Goal: Task Accomplishment & Management: Use online tool/utility

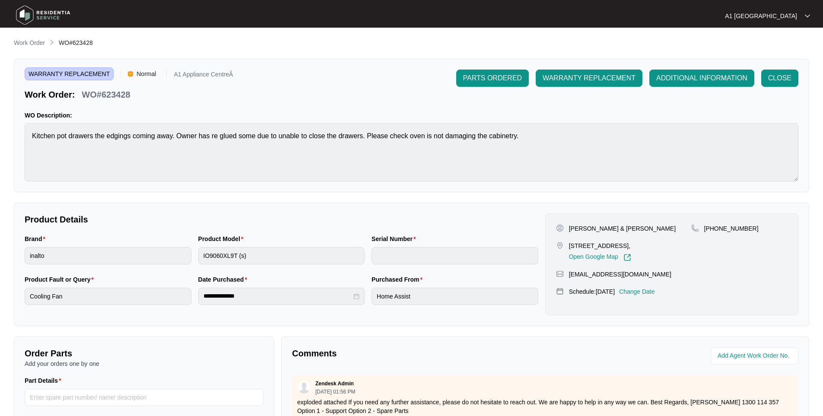
click at [25, 11] on img at bounding box center [43, 15] width 61 height 26
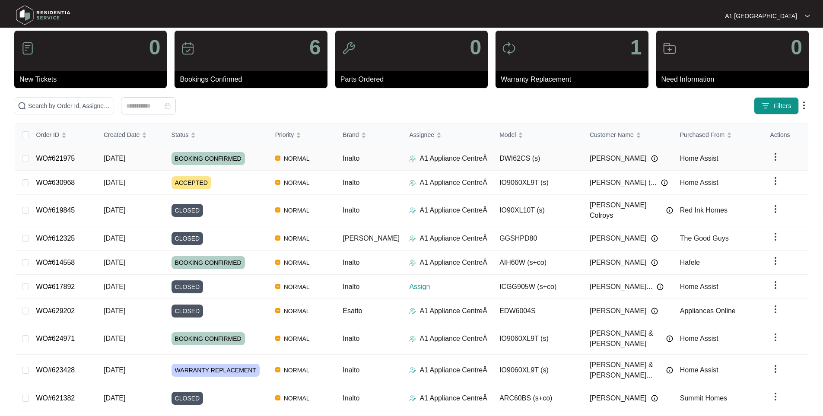
scroll to position [28, 0]
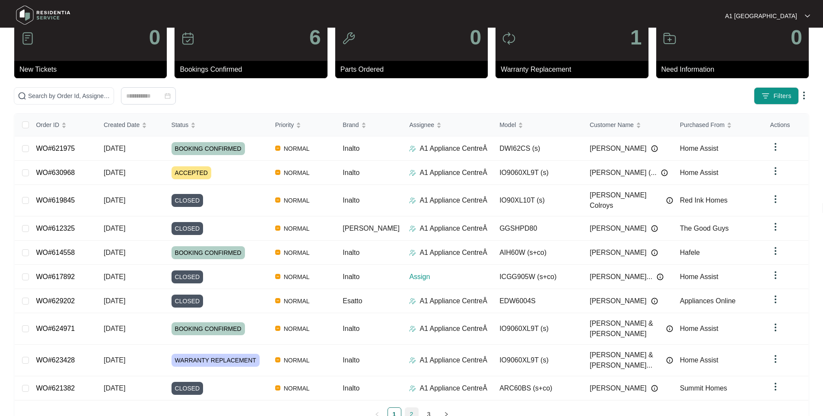
click at [409, 408] on link "2" at bounding box center [411, 414] width 13 height 13
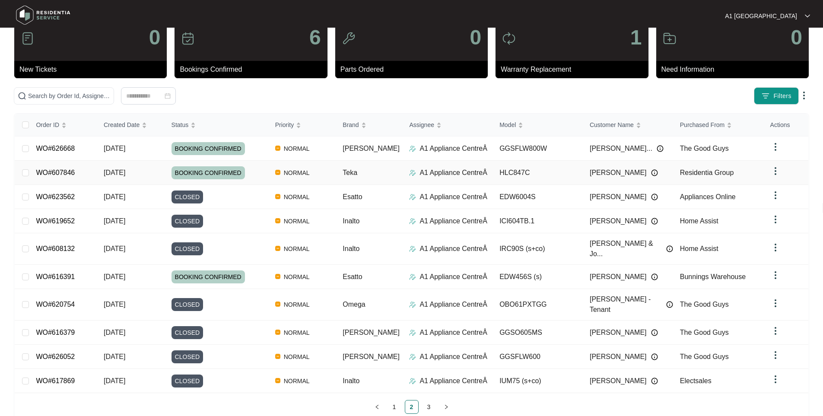
click at [48, 170] on link "WO#607846" at bounding box center [55, 172] width 39 height 7
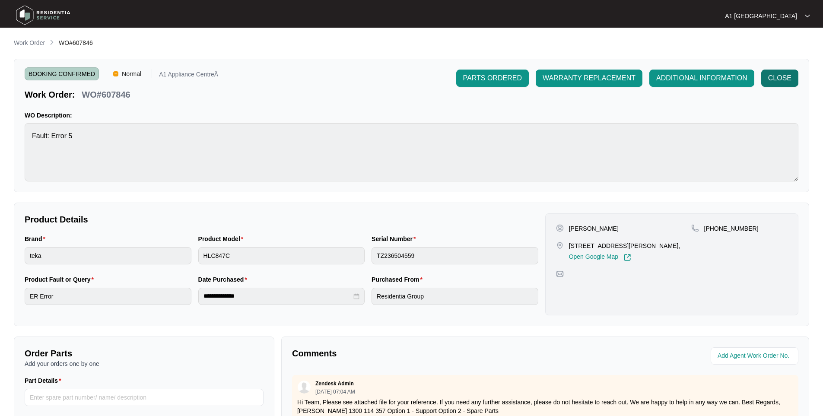
click at [775, 80] on span "CLOSE" at bounding box center [779, 78] width 23 height 10
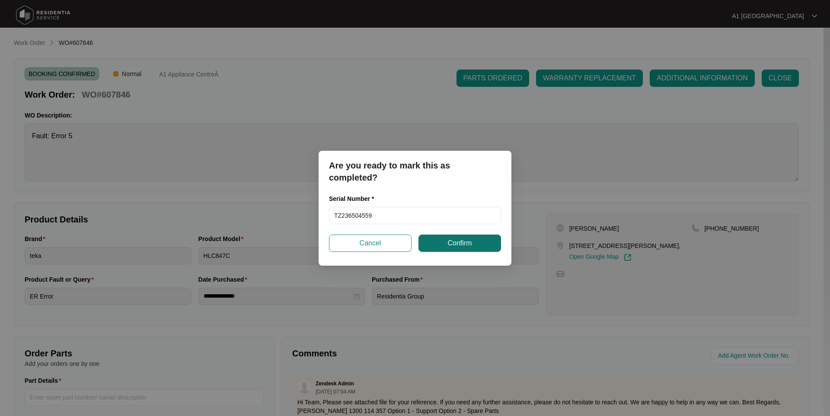
click at [453, 242] on span "Confirm" at bounding box center [459, 243] width 24 height 10
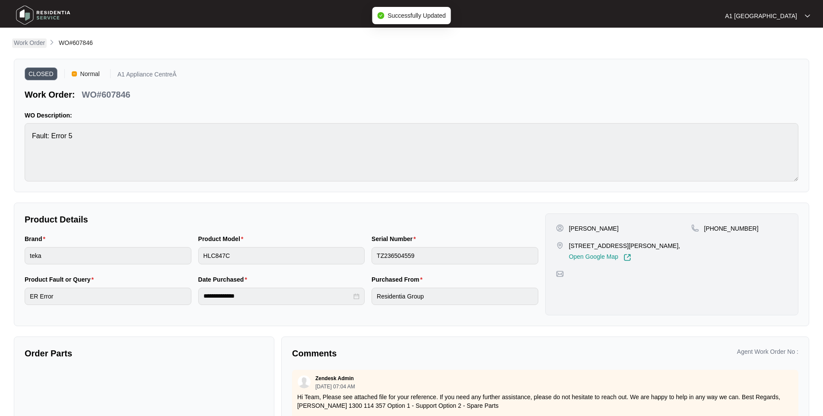
click at [25, 45] on p "Work Order" at bounding box center [29, 42] width 31 height 9
